Goal: Transaction & Acquisition: Purchase product/service

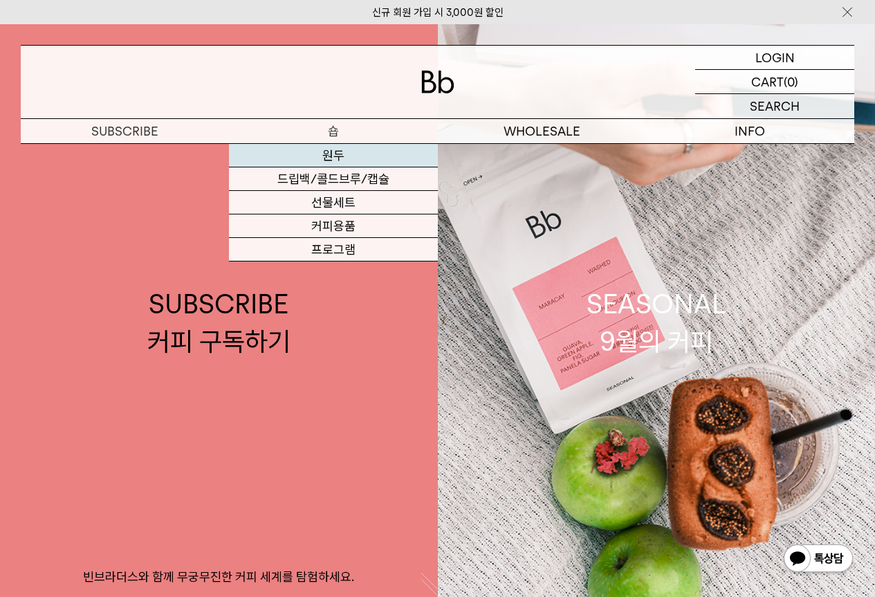
click at [338, 159] on link "원두" at bounding box center [333, 156] width 208 height 24
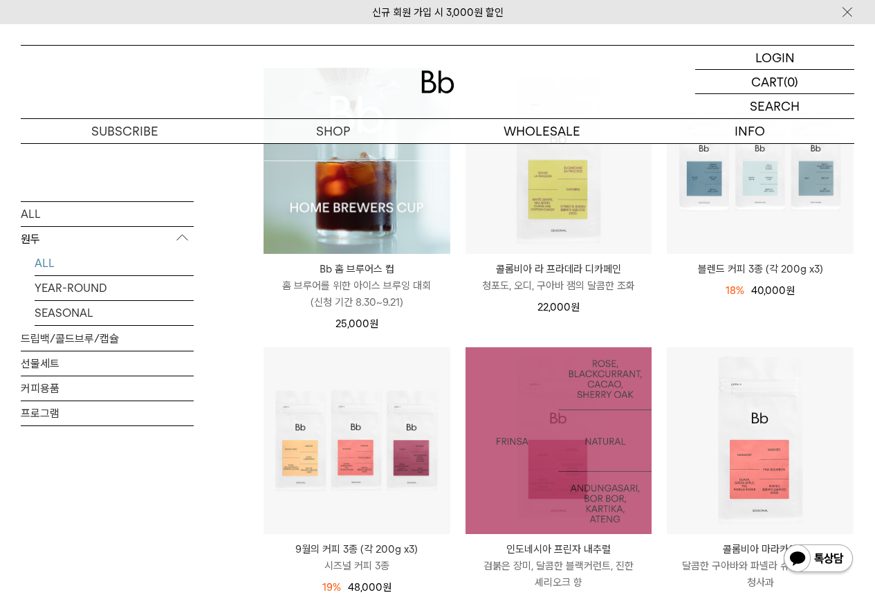
scroll to position [277, 0]
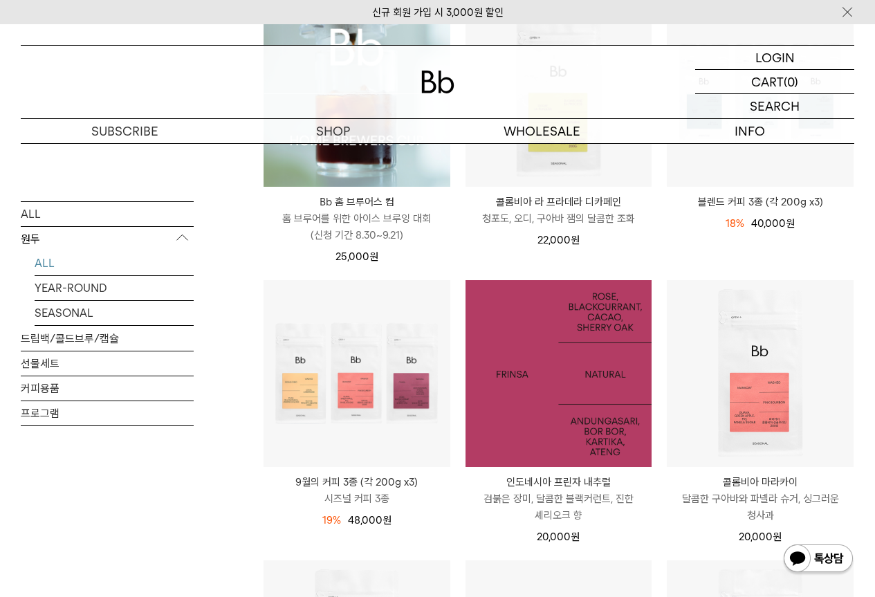
click at [572, 436] on img at bounding box center [559, 373] width 187 height 187
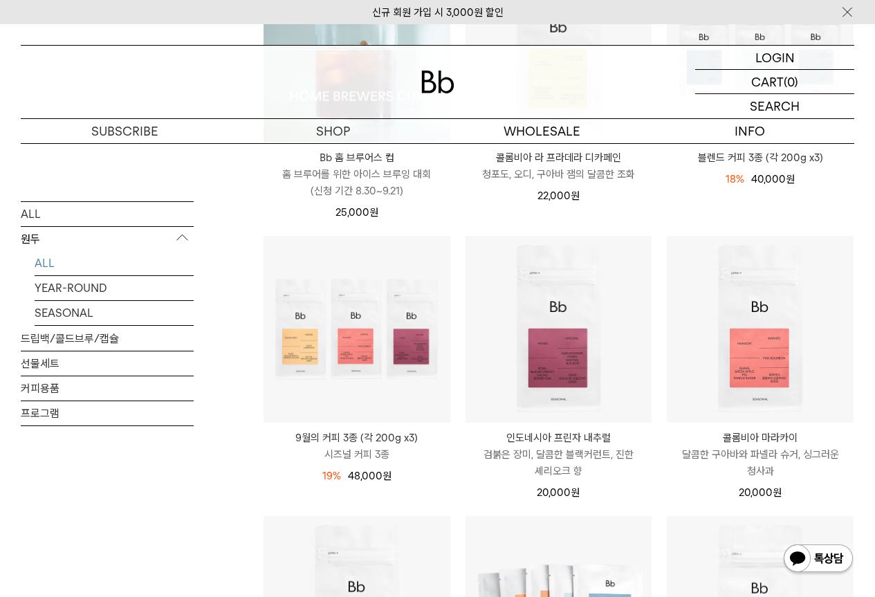
scroll to position [322, 0]
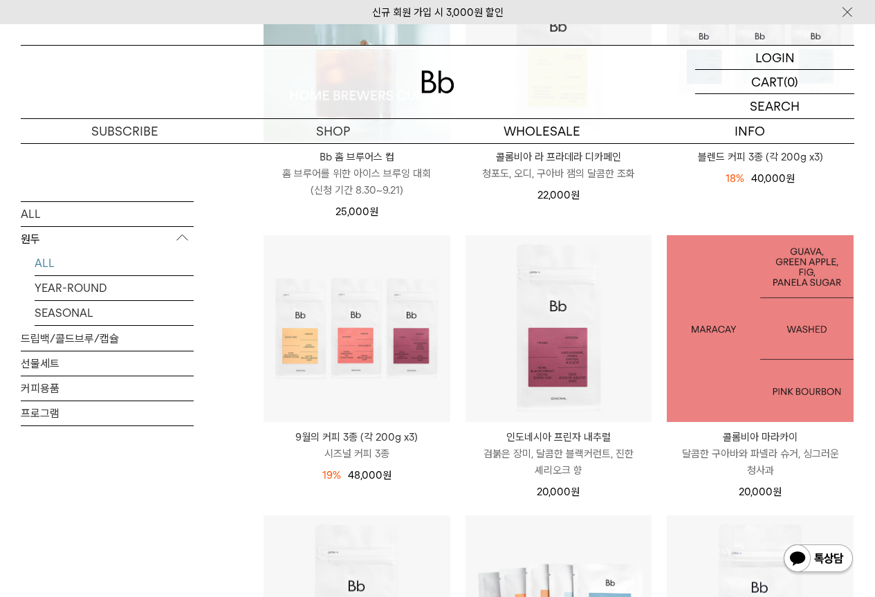
click at [782, 399] on img at bounding box center [760, 328] width 187 height 187
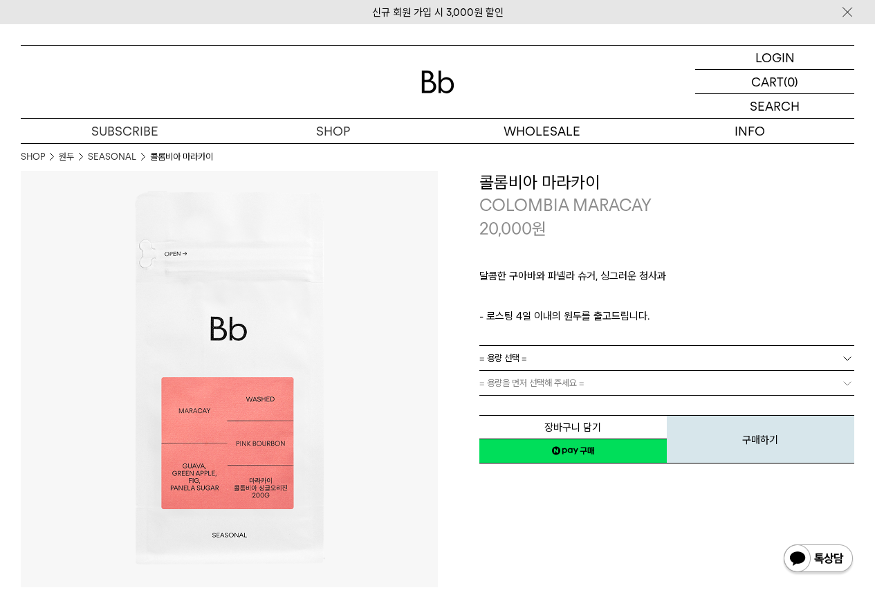
click at [530, 361] on link "= 용량 선택 =" at bounding box center [668, 358] width 376 height 24
click at [514, 383] on li "200g" at bounding box center [674, 383] width 362 height 25
click at [553, 353] on link "200g" at bounding box center [668, 358] width 376 height 24
click at [511, 408] on li "600g" at bounding box center [674, 408] width 362 height 25
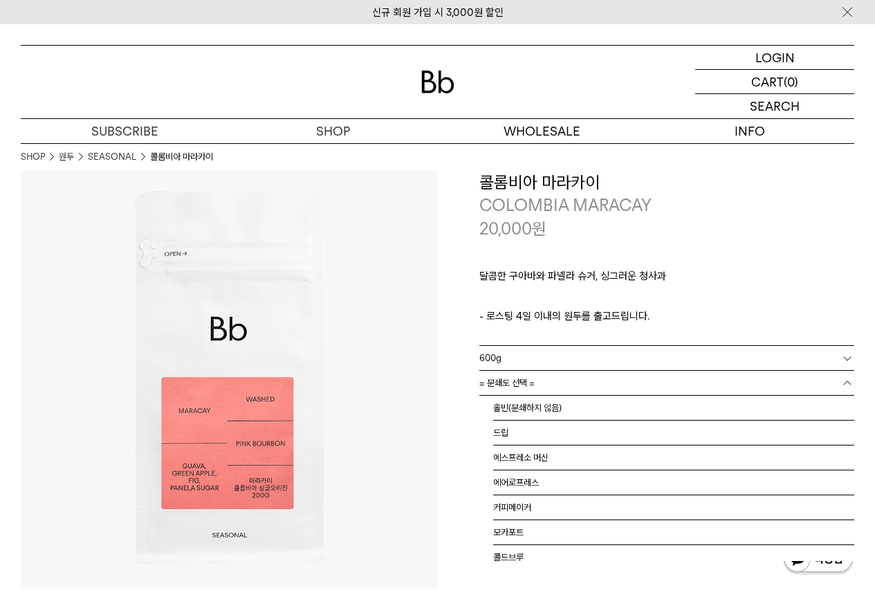
click at [525, 386] on span "= 분쇄도 선택 =" at bounding box center [507, 383] width 55 height 24
click at [528, 409] on li "홀빈(분쇄하지 않음) : +29,000" at bounding box center [674, 408] width 362 height 25
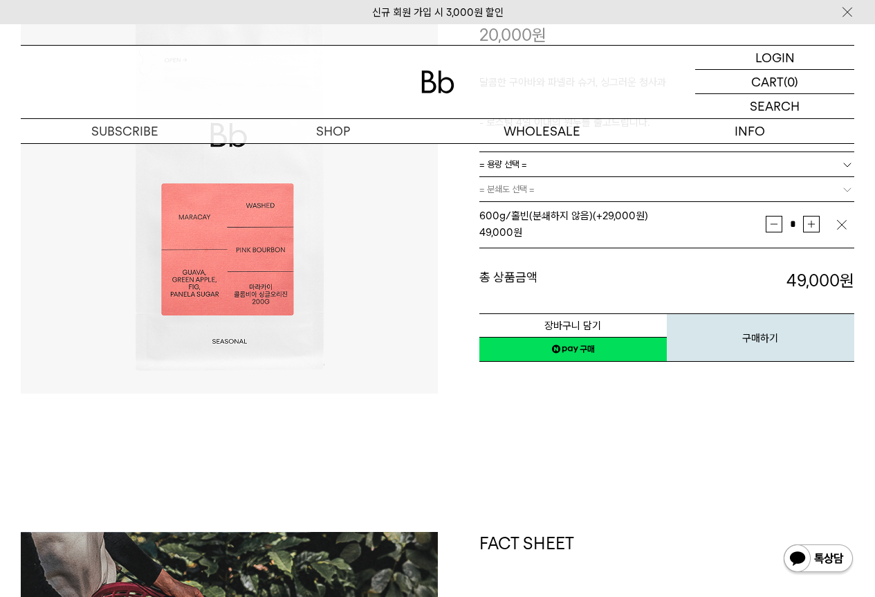
scroll to position [69, 0]
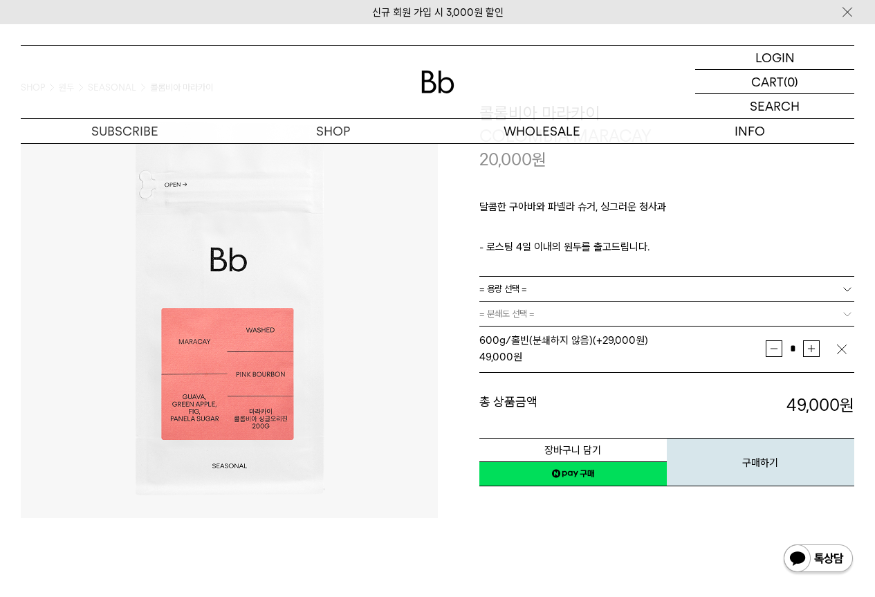
click at [845, 349] on img "button" at bounding box center [842, 350] width 14 height 14
